Goal: Task Accomplishment & Management: Complete application form

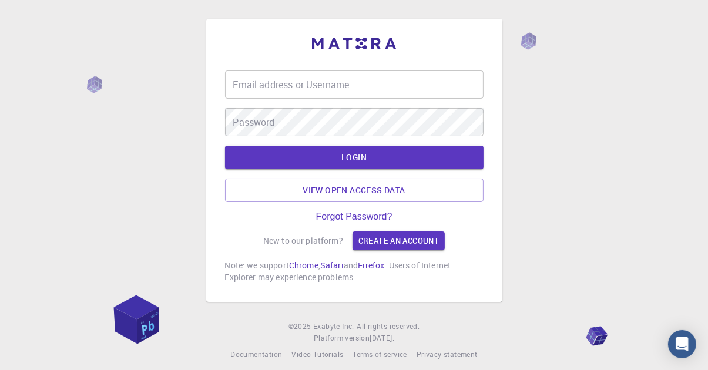
click at [274, 99] on div "Email address or Username Email address or Username" at bounding box center [354, 84] width 258 height 28
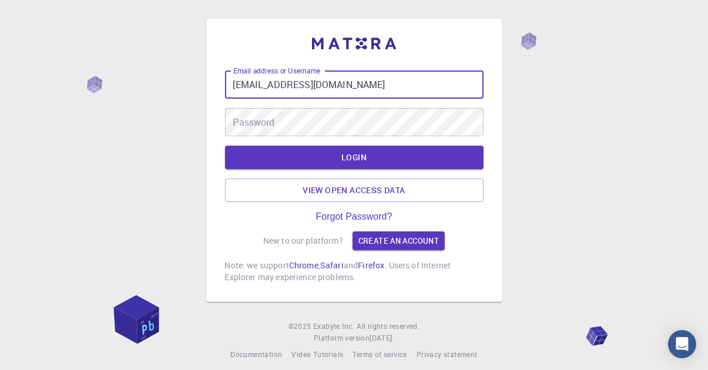
type input "[EMAIL_ADDRESS][DOMAIN_NAME]"
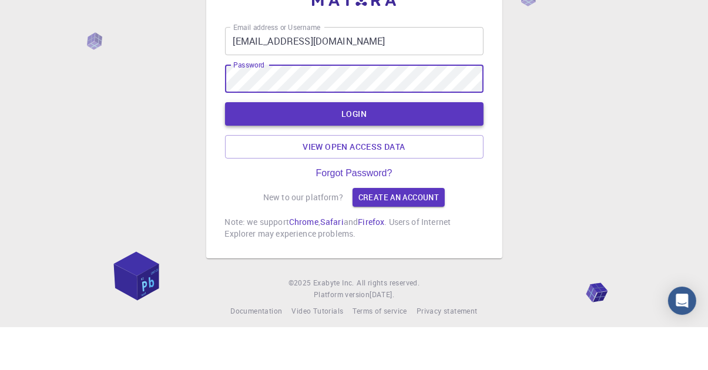
click at [437, 169] on button "LOGIN" at bounding box center [354, 157] width 258 height 23
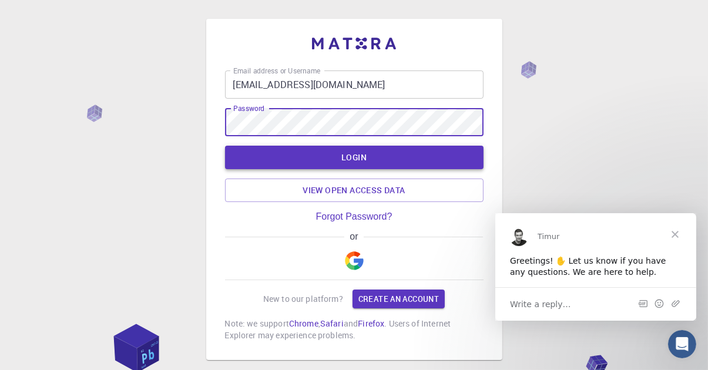
click at [439, 154] on button "LOGIN" at bounding box center [354, 157] width 258 height 23
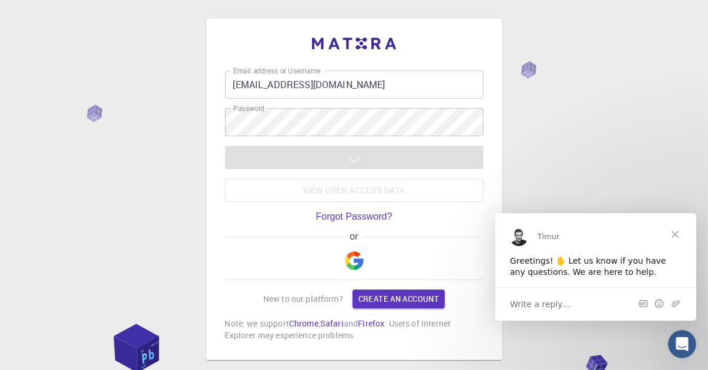
click at [680, 235] on span "Close" at bounding box center [674, 234] width 42 height 42
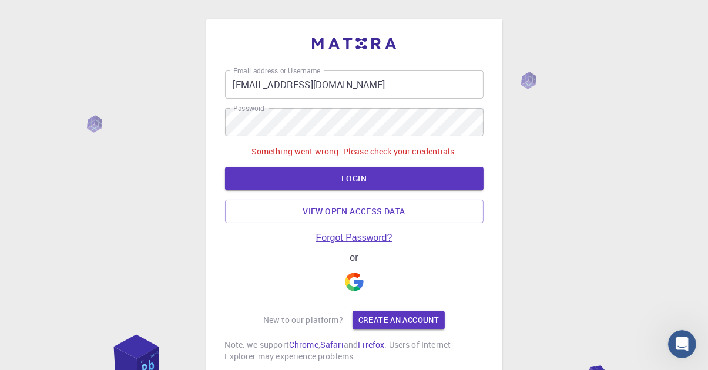
click at [335, 237] on link "Forgot Password?" at bounding box center [354, 238] width 76 height 11
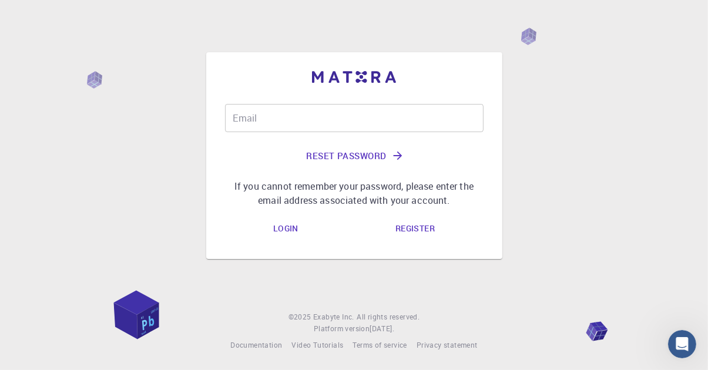
click at [359, 170] on button "Reset Password" at bounding box center [354, 156] width 258 height 28
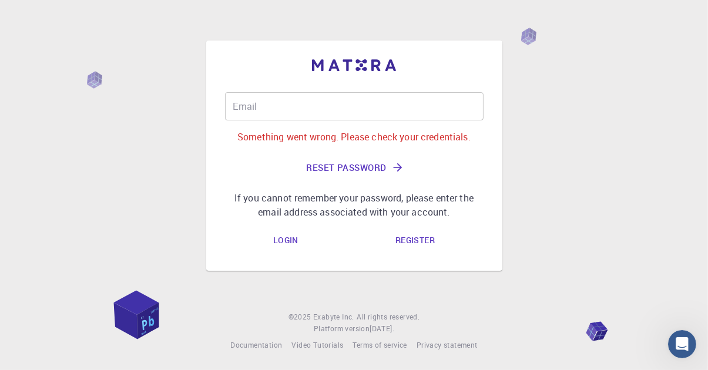
click at [349, 120] on input "Email" at bounding box center [354, 106] width 258 height 28
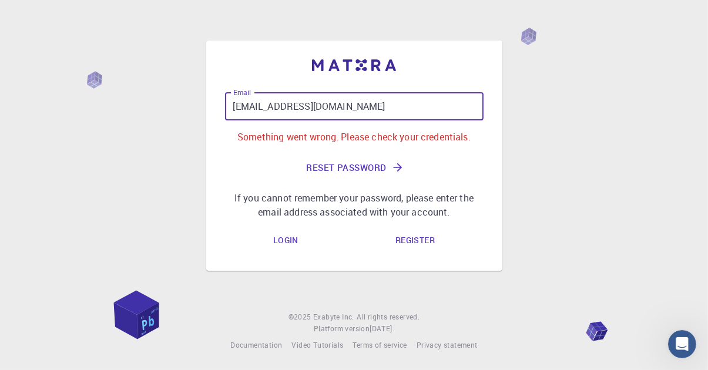
type input "[EMAIL_ADDRESS][DOMAIN_NAME]"
click at [393, 174] on icon "submit" at bounding box center [397, 167] width 13 height 13
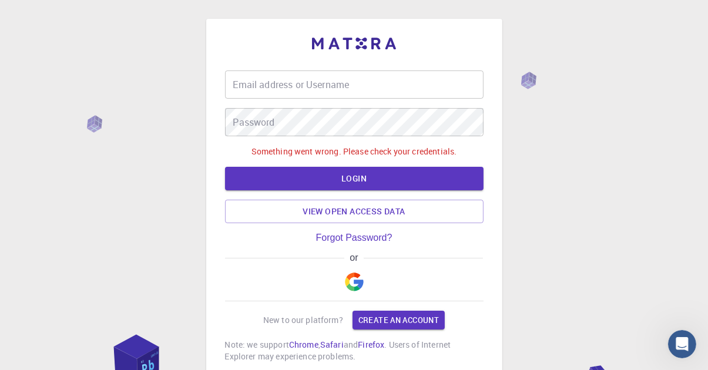
click at [433, 83] on input "Email address or Username" at bounding box center [354, 84] width 258 height 28
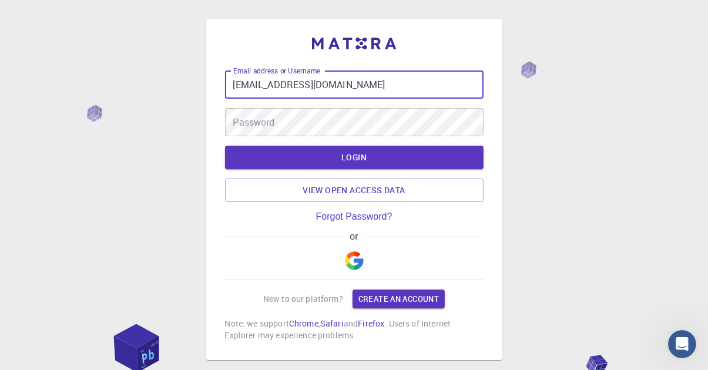
type input "[EMAIL_ADDRESS][DOMAIN_NAME]"
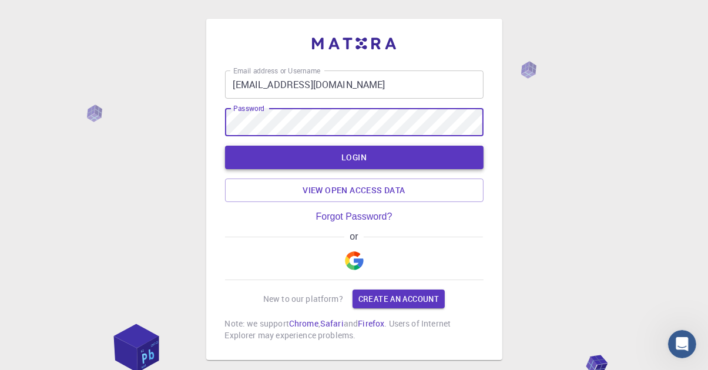
click at [425, 154] on button "LOGIN" at bounding box center [354, 157] width 258 height 23
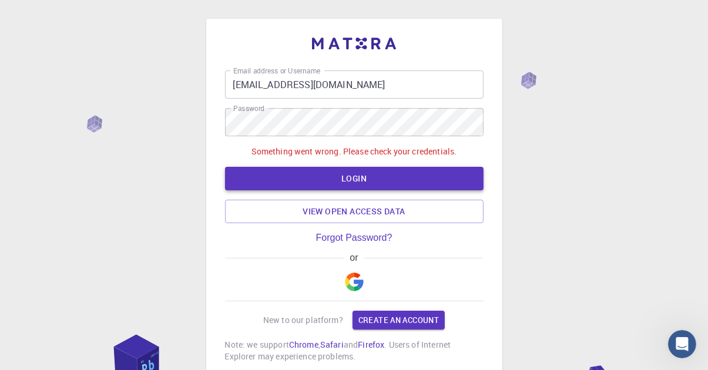
click at [454, 175] on button "LOGIN" at bounding box center [354, 178] width 258 height 23
click at [425, 214] on link "View open access data" at bounding box center [354, 211] width 258 height 23
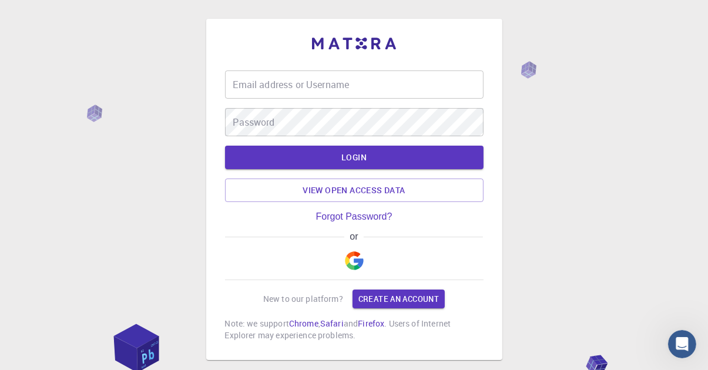
click at [378, 80] on input "Email address or Username" at bounding box center [354, 84] width 258 height 28
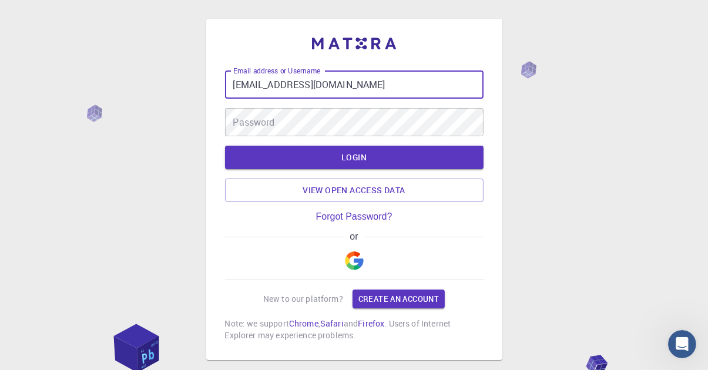
type input "[EMAIL_ADDRESS][DOMAIN_NAME]"
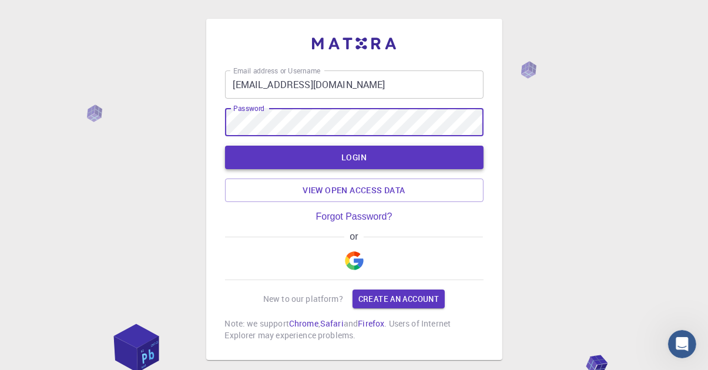
click at [425, 164] on button "LOGIN" at bounding box center [354, 157] width 258 height 23
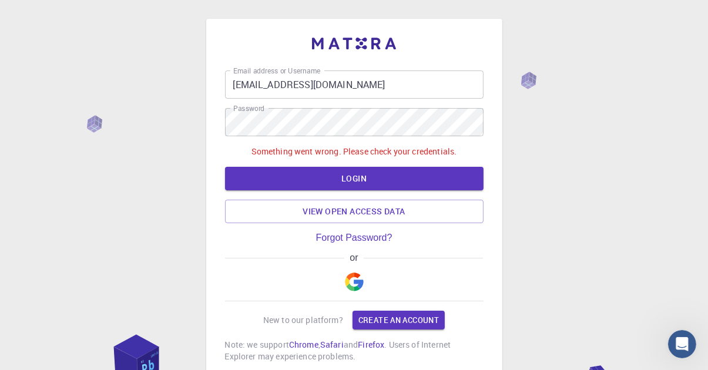
click at [335, 263] on div "or" at bounding box center [354, 258] width 258 height 11
click at [360, 286] on img "button" at bounding box center [354, 282] width 19 height 19
click at [361, 279] on img "button" at bounding box center [354, 282] width 19 height 19
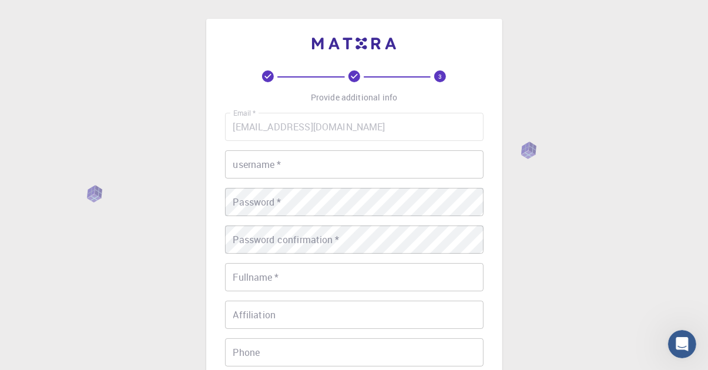
click at [445, 160] on input "username   *" at bounding box center [354, 164] width 258 height 28
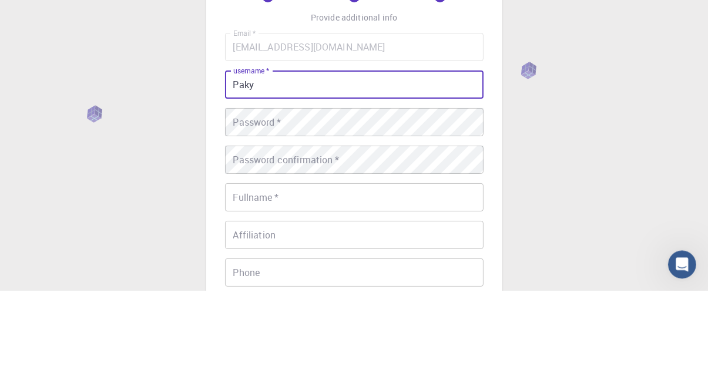
type input "Paky"
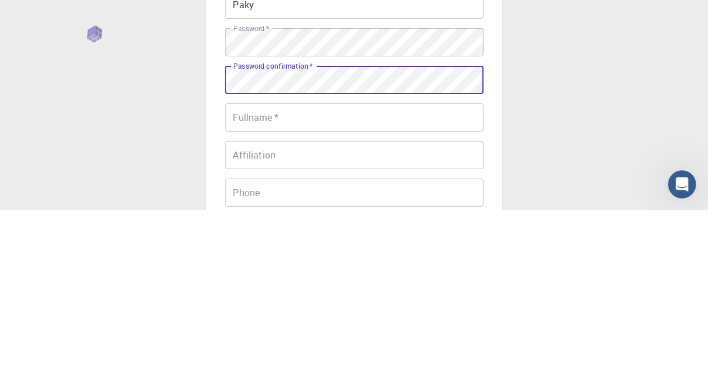
click at [459, 277] on input "Fullname   *" at bounding box center [354, 277] width 258 height 28
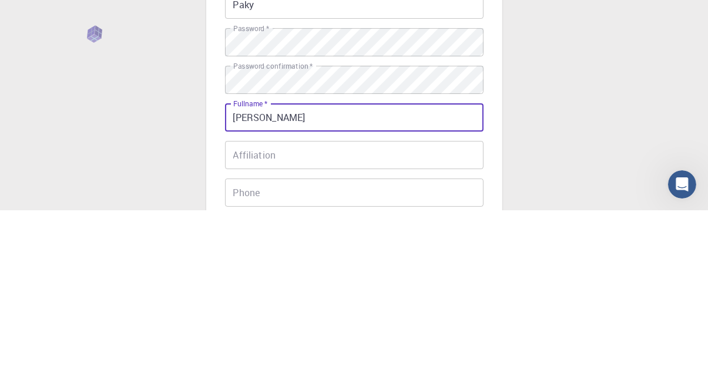
type input "[PERSON_NAME]"
click at [426, 301] on input "Affiliation" at bounding box center [354, 315] width 258 height 28
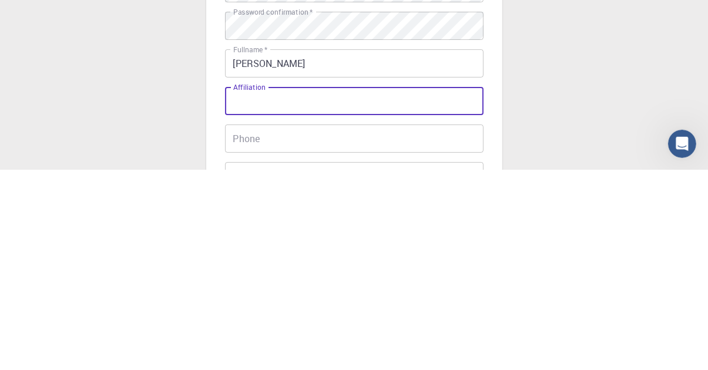
scroll to position [38, 0]
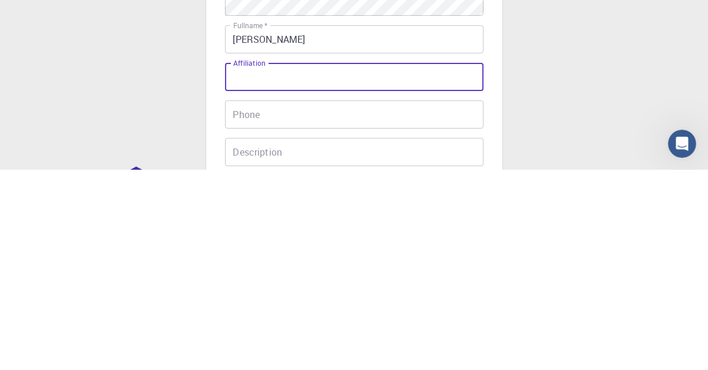
click at [465, 326] on input "Phone" at bounding box center [354, 315] width 258 height 28
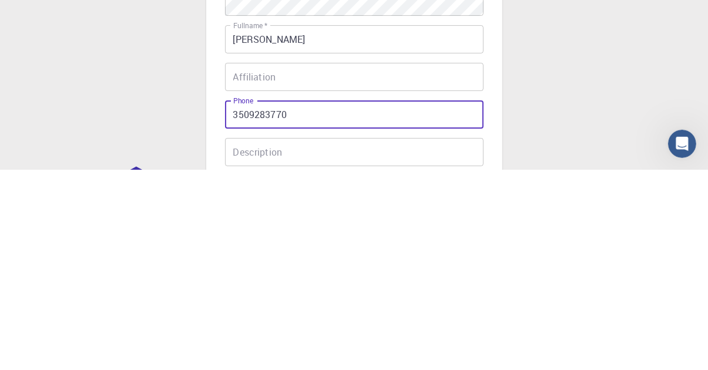
type input "3509283770"
click at [471, 357] on input "Description" at bounding box center [354, 352] width 258 height 28
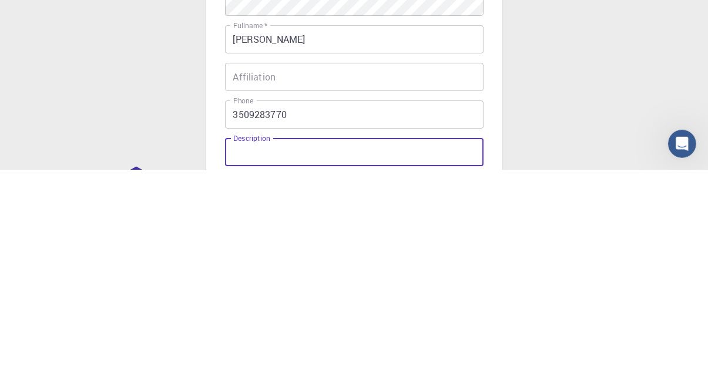
scroll to position [63, 0]
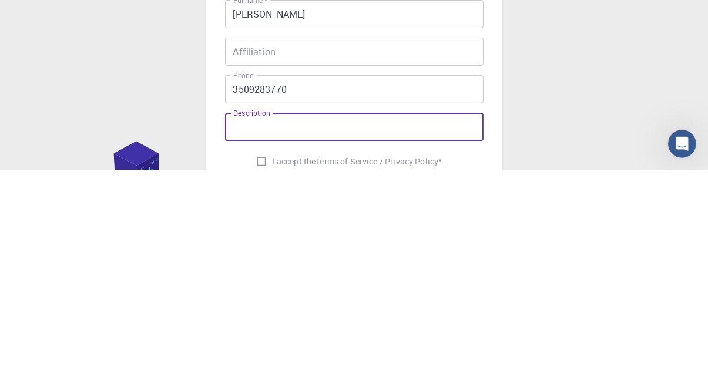
click at [258, 369] on input "I accept the Terms of Service / Privacy Policy *" at bounding box center [261, 362] width 22 height 22
checkbox input "true"
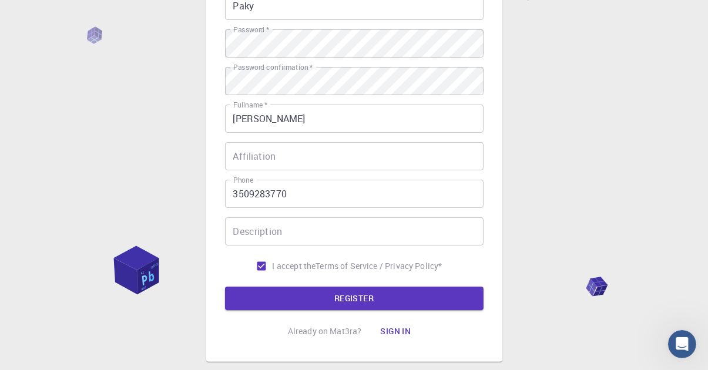
scroll to position [160, 0]
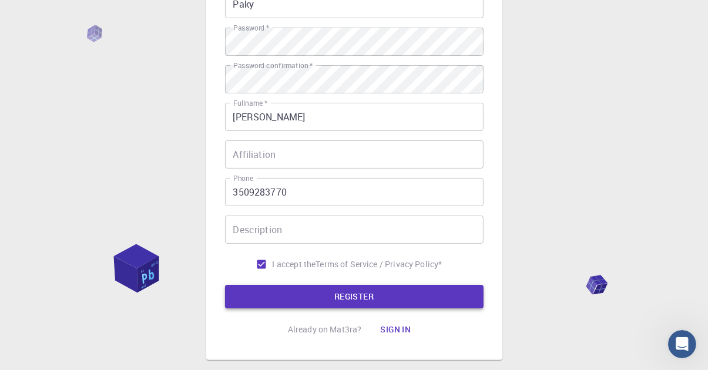
click at [348, 301] on button "REGISTER" at bounding box center [354, 296] width 258 height 23
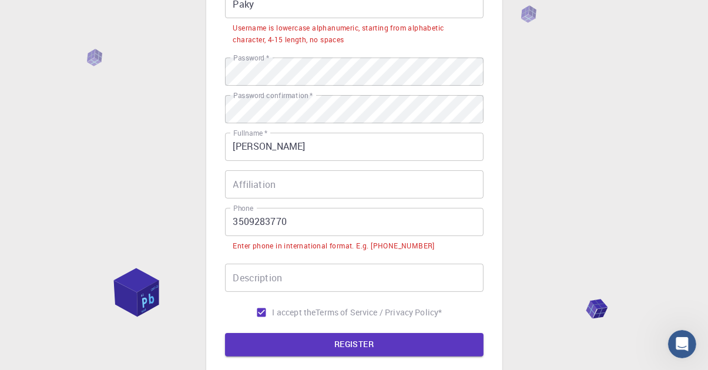
click at [236, 225] on input "3509283770" at bounding box center [354, 222] width 258 height 28
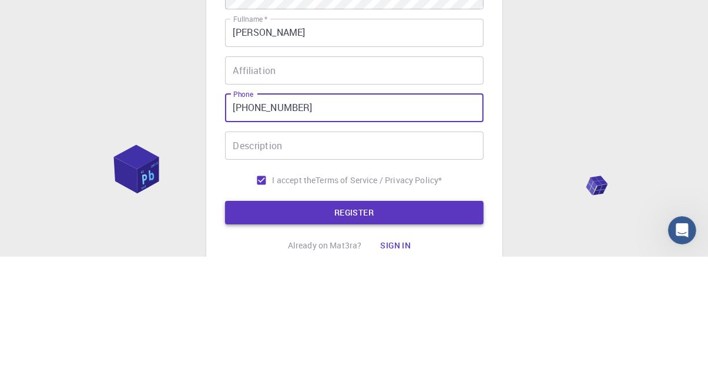
click at [462, 327] on button "REGISTER" at bounding box center [354, 326] width 258 height 23
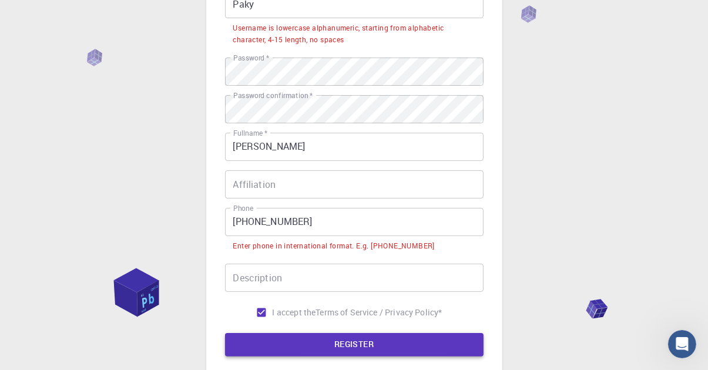
click at [447, 342] on button "REGISTER" at bounding box center [354, 344] width 258 height 23
click at [249, 224] on input "[PHONE_NUMBER]" at bounding box center [354, 222] width 258 height 28
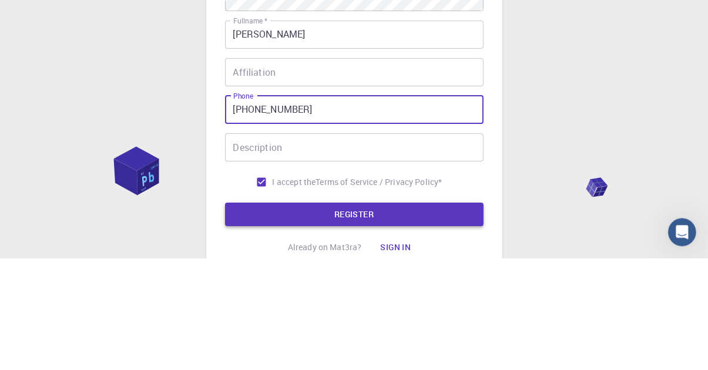
type input "[PHONE_NUMBER]"
click at [237, 321] on button "REGISTER" at bounding box center [354, 326] width 258 height 23
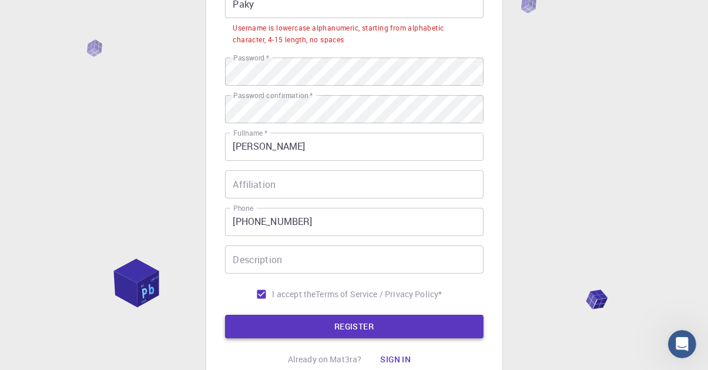
click at [243, 331] on button "REGISTER" at bounding box center [354, 326] width 258 height 23
click at [240, 331] on button "REGISTER" at bounding box center [354, 326] width 258 height 23
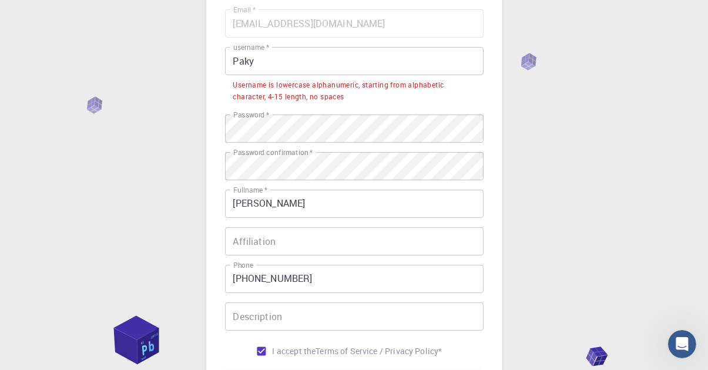
scroll to position [113, 0]
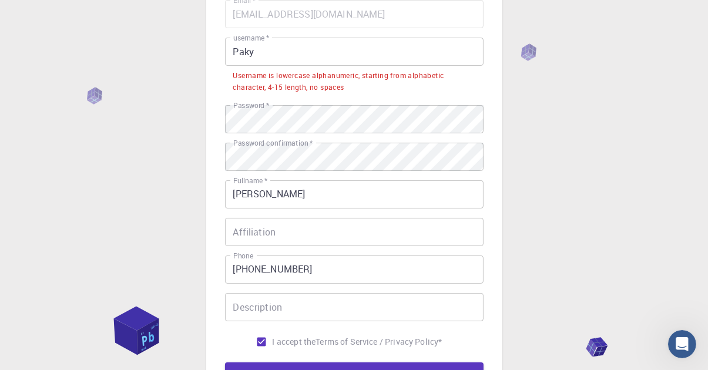
click at [266, 62] on input "Paky" at bounding box center [354, 52] width 258 height 28
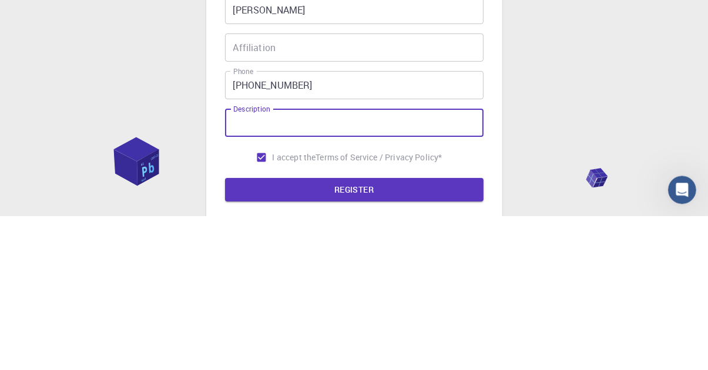
click at [225, 332] on button "REGISTER" at bounding box center [354, 343] width 258 height 23
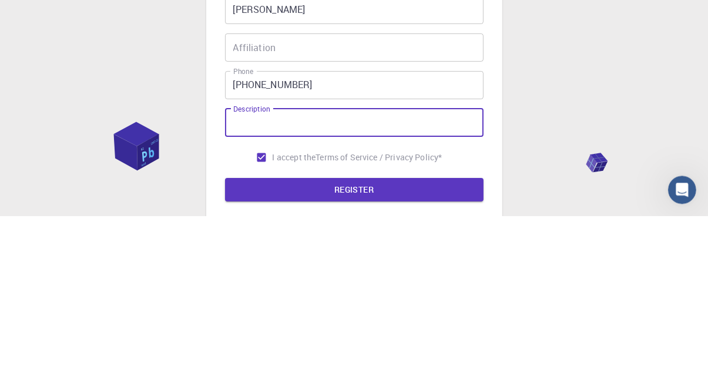
click at [225, 332] on button "REGISTER" at bounding box center [354, 343] width 258 height 23
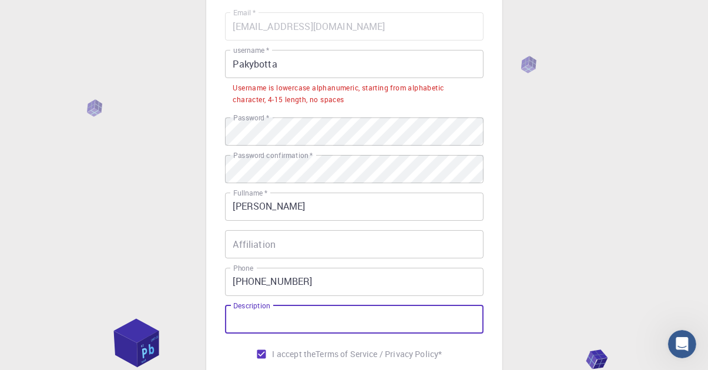
scroll to position [88, 0]
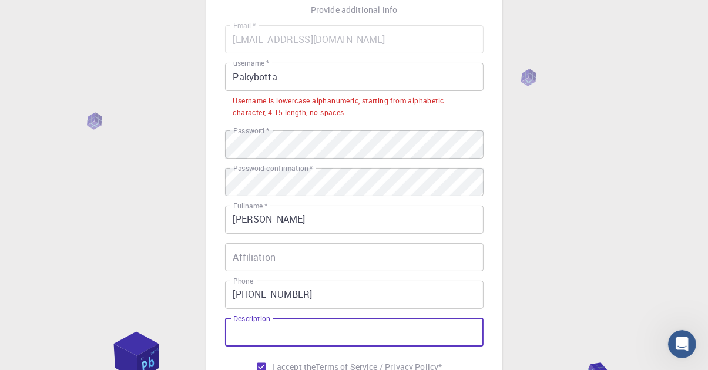
click at [240, 74] on input "Pakybotta" at bounding box center [354, 77] width 258 height 28
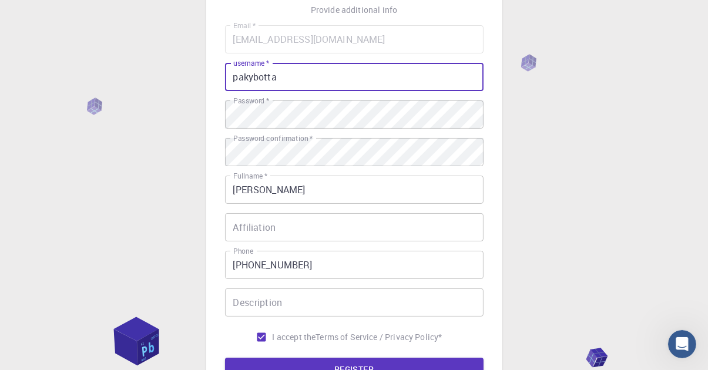
type input "pakybotta"
click at [437, 369] on button "REGISTER" at bounding box center [354, 369] width 258 height 23
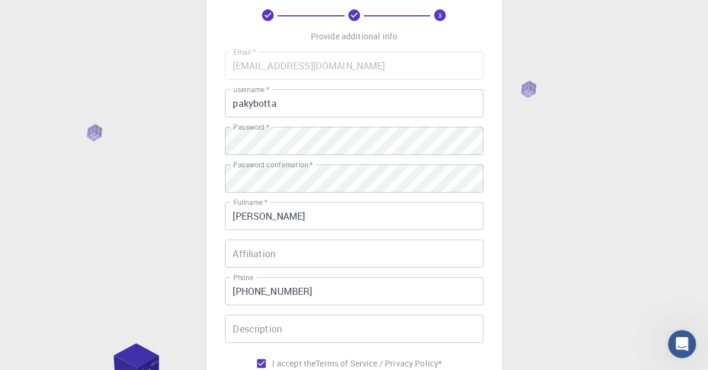
scroll to position [72, 0]
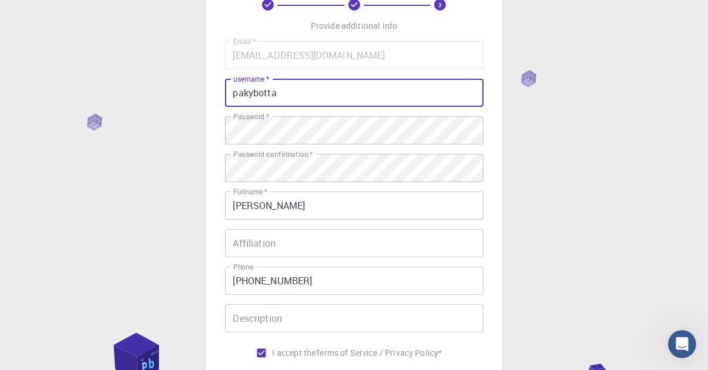
click at [233, 241] on div "Affiliation Affiliation" at bounding box center [354, 243] width 258 height 28
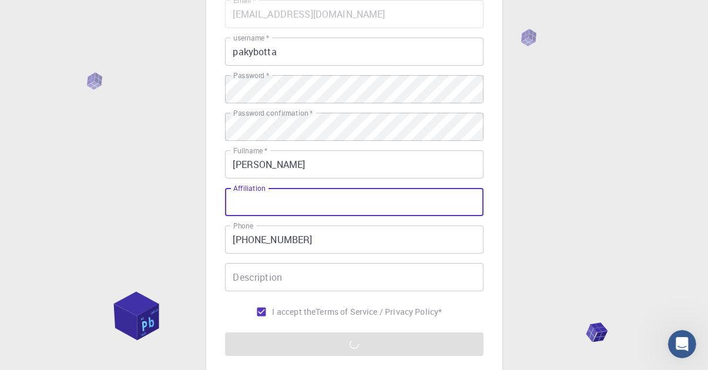
scroll to position [115, 0]
